Goal: Navigation & Orientation: Find specific page/section

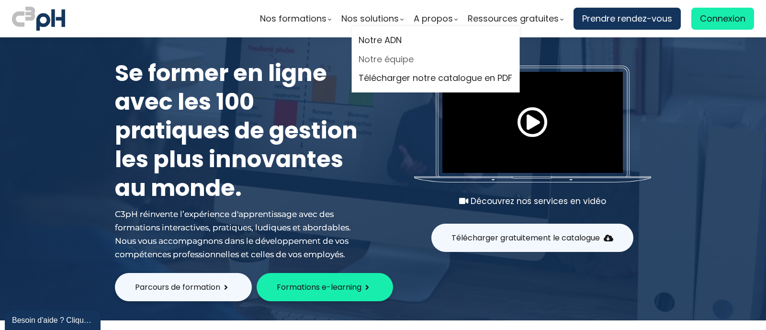
click at [377, 56] on link "Notre équipe" at bounding box center [436, 59] width 154 height 14
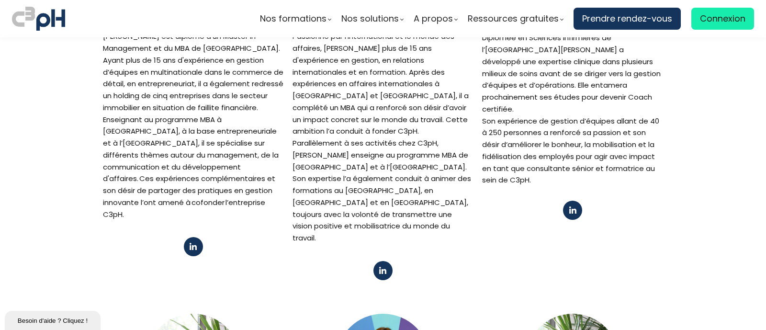
scroll to position [539, 0]
